Goal: Find specific page/section: Find specific page/section

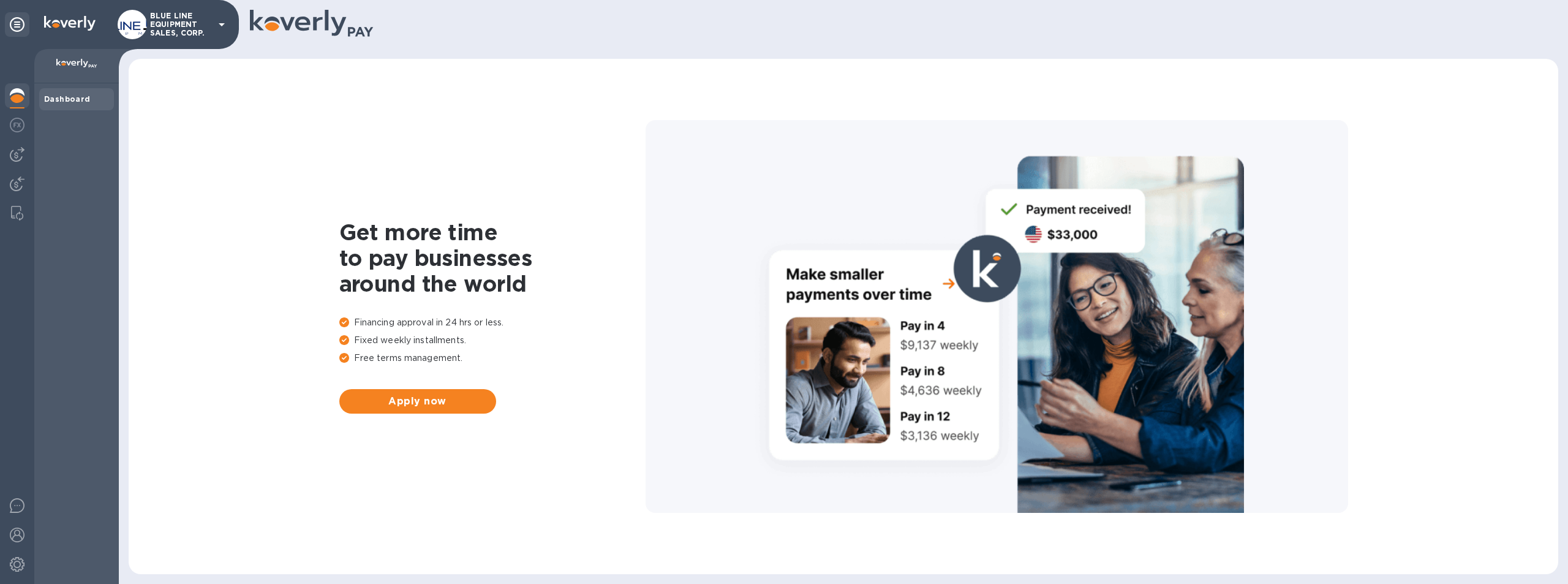
click at [167, 12] on p "BLUE LINE EQUIPMENT SALES, CORP." at bounding box center [181, 24] width 61 height 26
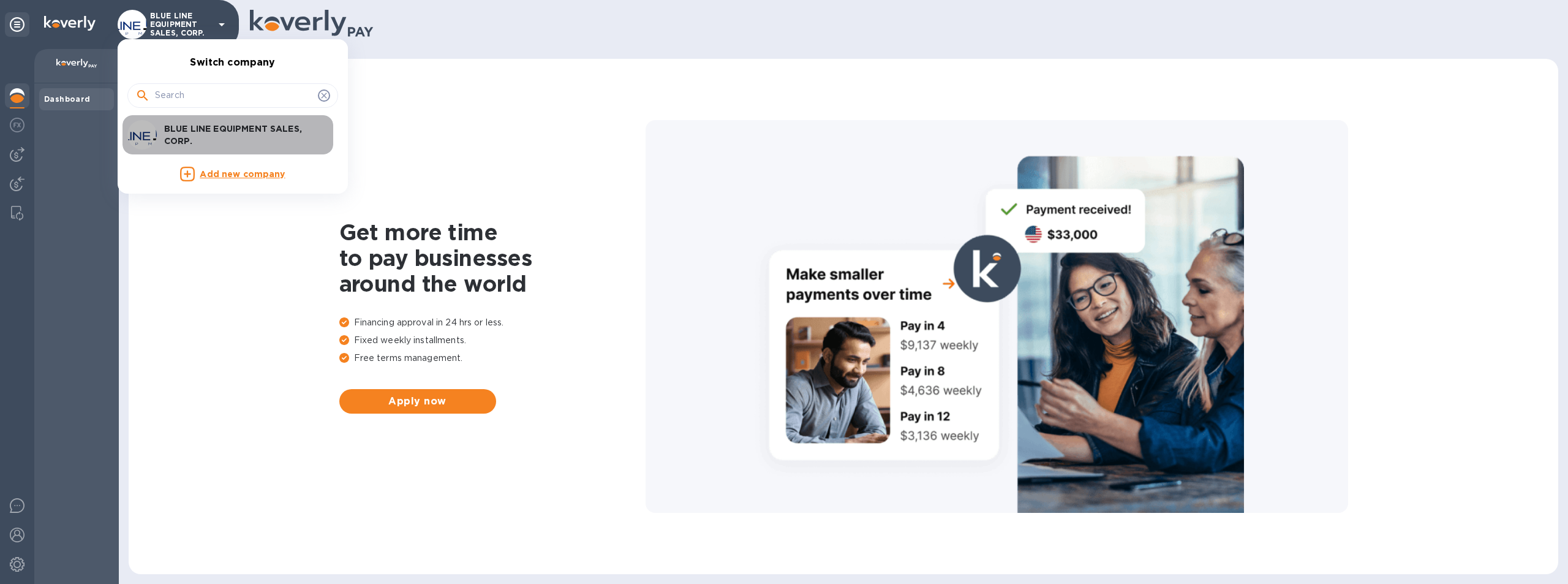
click at [228, 125] on p "BLUE LINE EQUIPMENT SALES, CORP." at bounding box center [241, 134] width 154 height 24
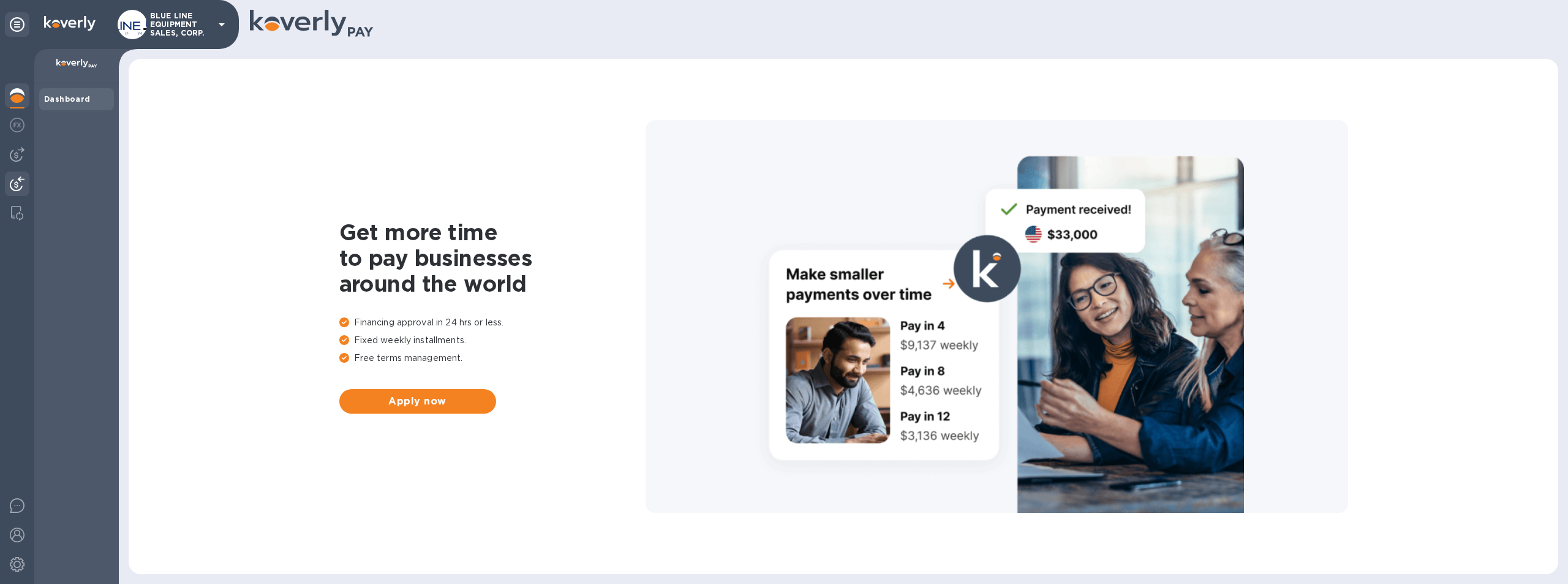
click at [16, 183] on img at bounding box center [17, 184] width 14 height 14
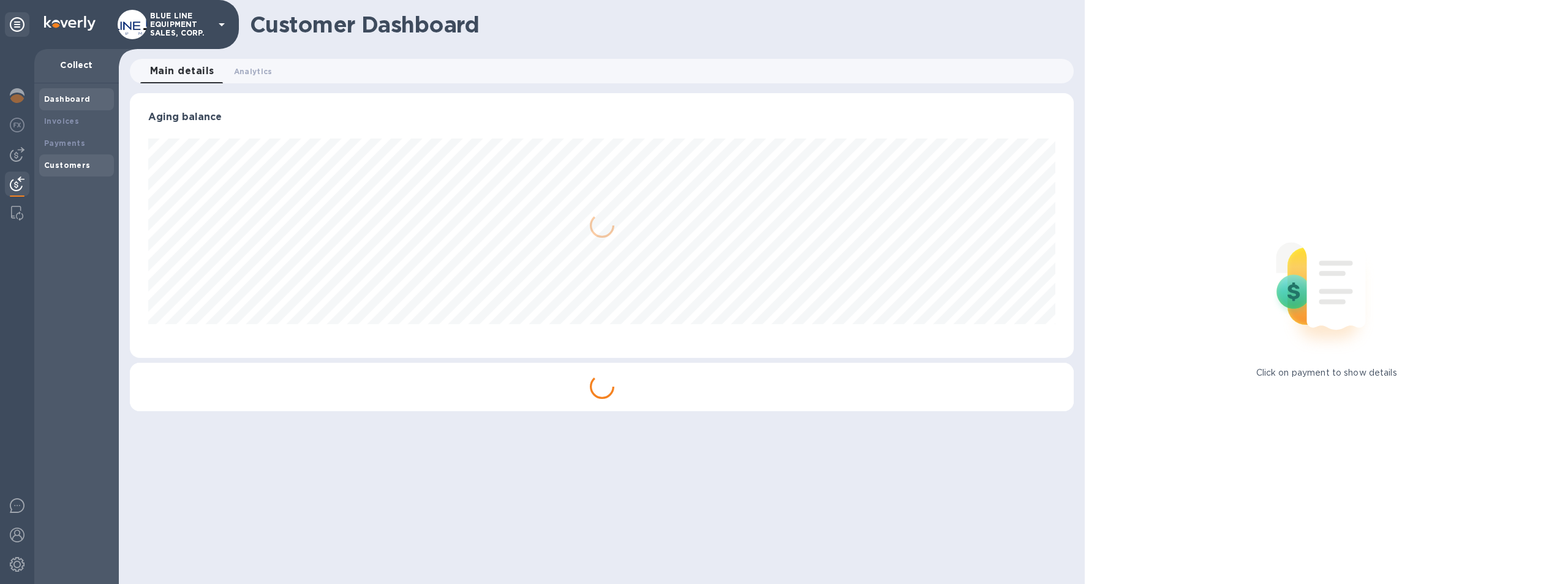
scroll to position [265, 944]
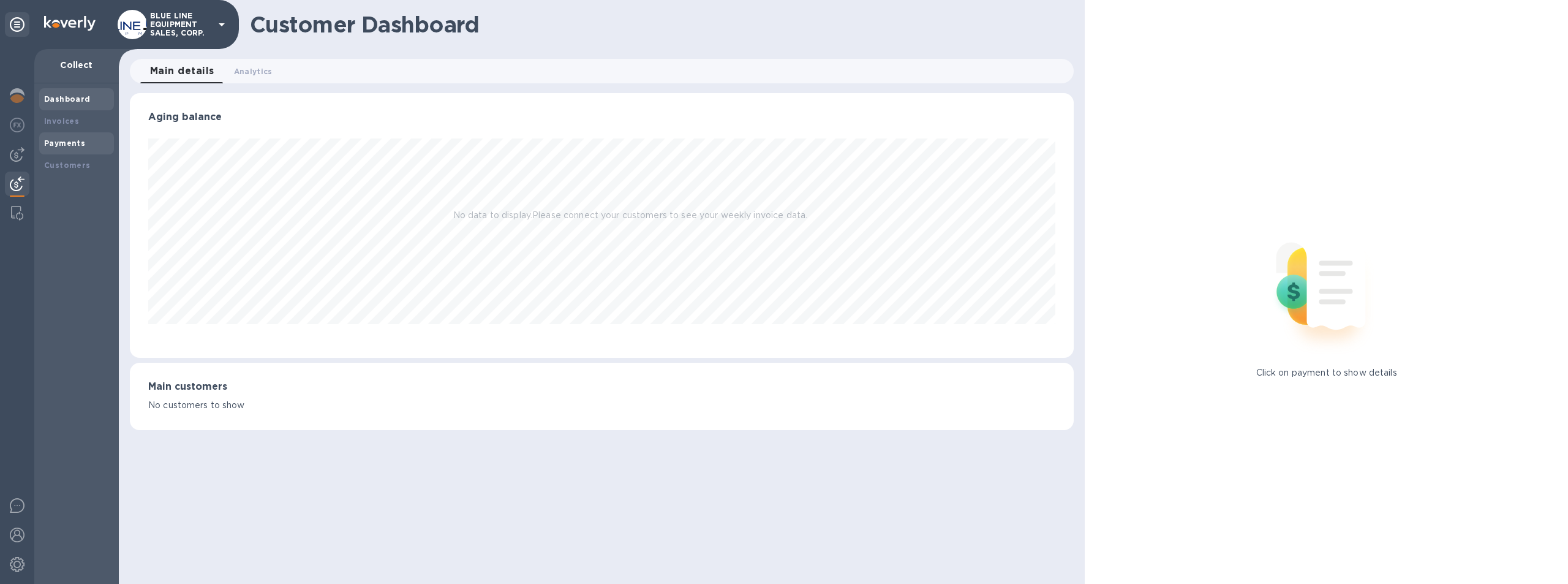
click at [67, 140] on b "Payments" at bounding box center [64, 143] width 41 height 9
